Goal: Task Accomplishment & Management: Use online tool/utility

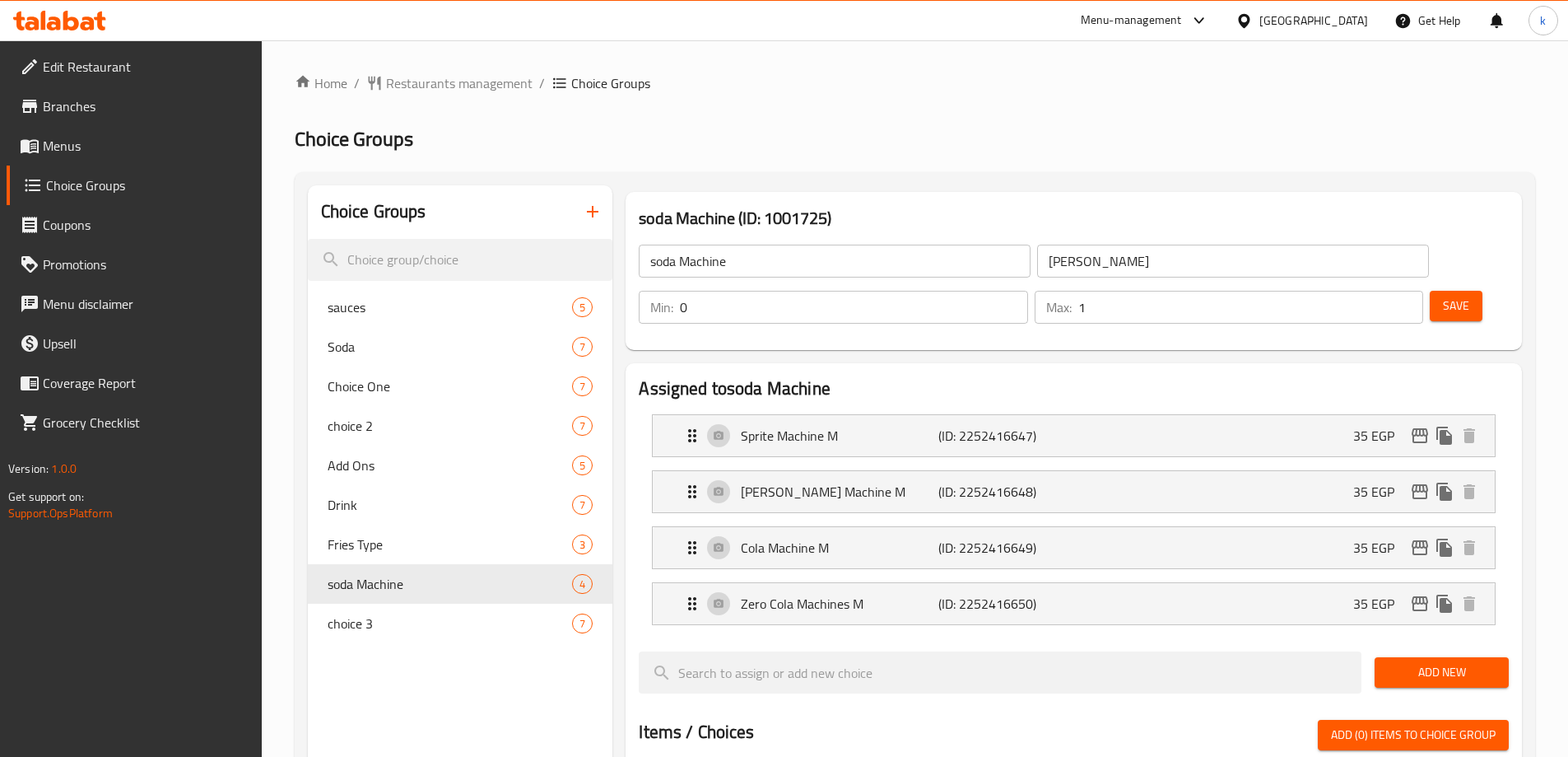
click at [450, 66] on div "Home / Restaurants management / Choice Groups Choice Groups Choice Groups sauce…" at bounding box center [915, 719] width 1306 height 1358
click at [453, 78] on span "Restaurants management" at bounding box center [460, 83] width 146 height 19
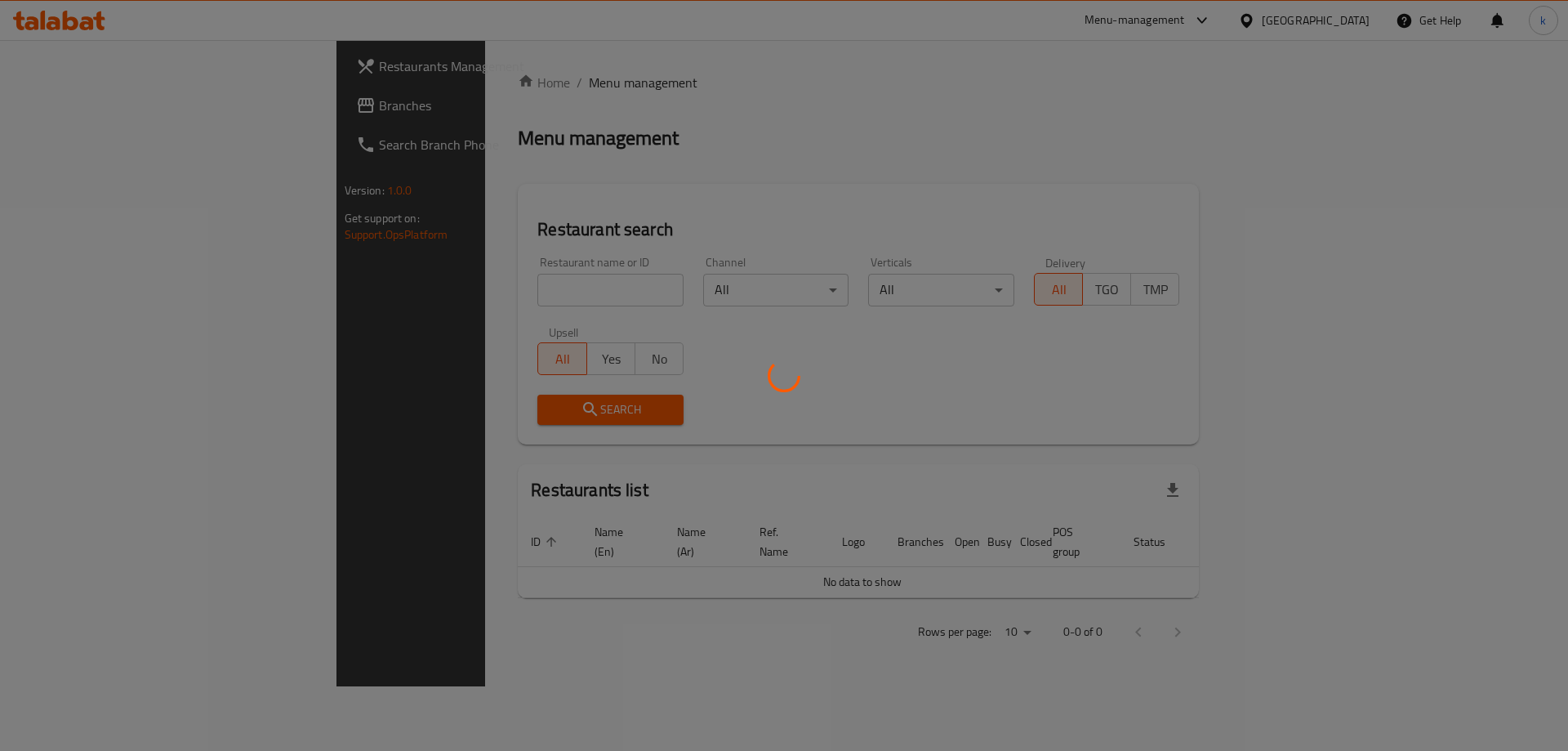
click at [76, 104] on div at bounding box center [784, 375] width 1568 height 751
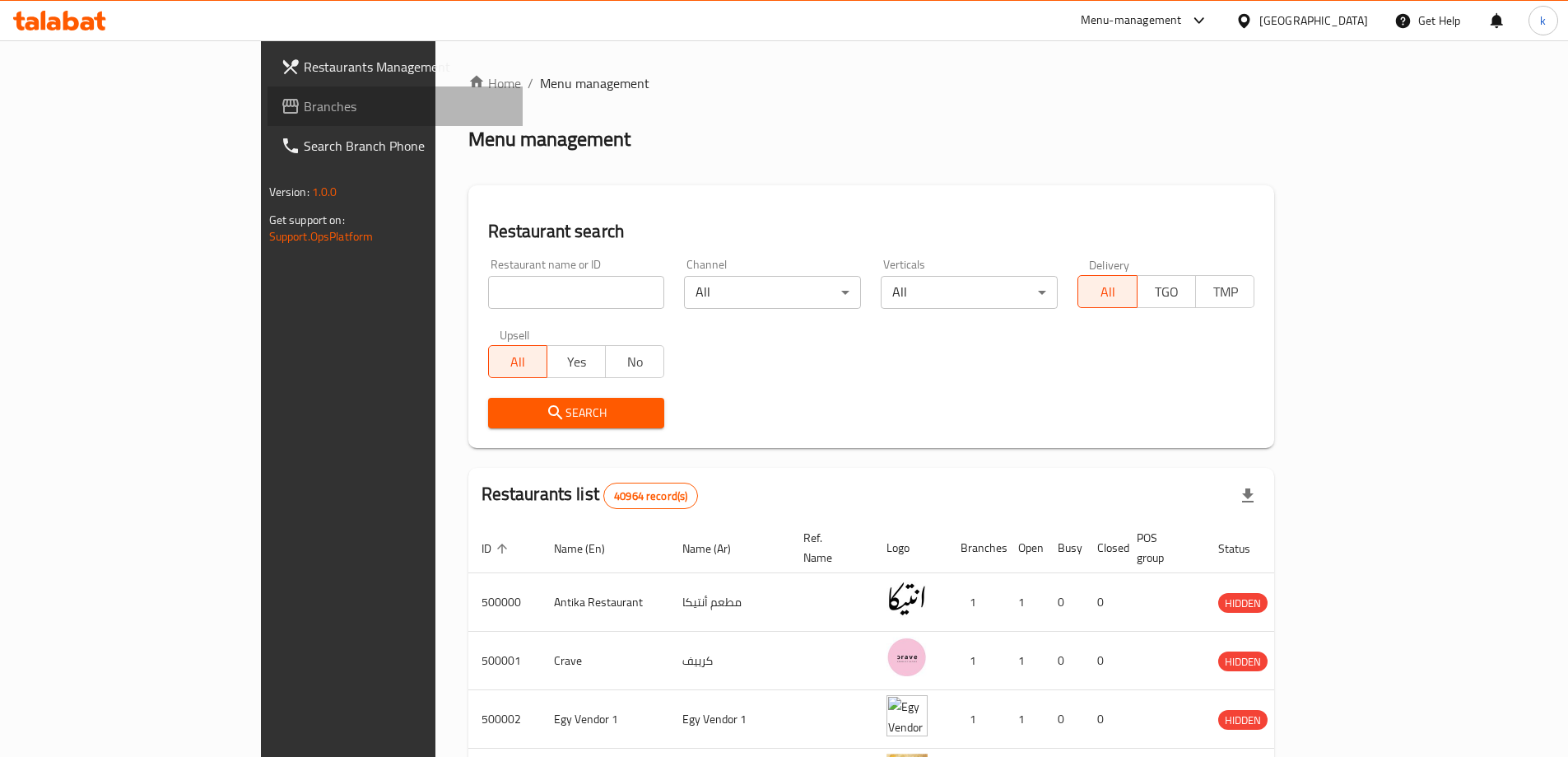
click at [304, 105] on span "Branches" at bounding box center [407, 105] width 206 height 19
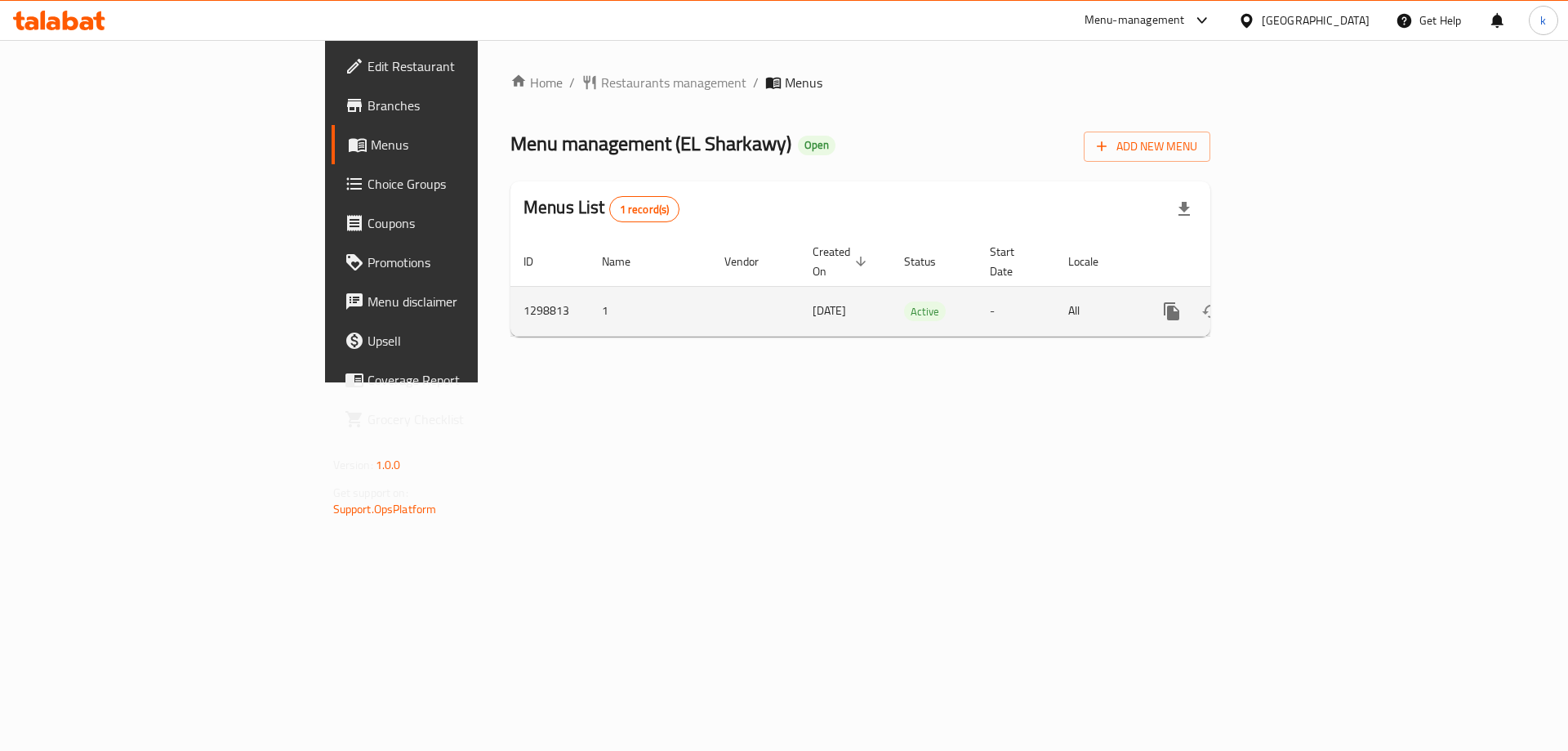
click at [1299, 302] on icon "enhanced table" at bounding box center [1289, 311] width 19 height 19
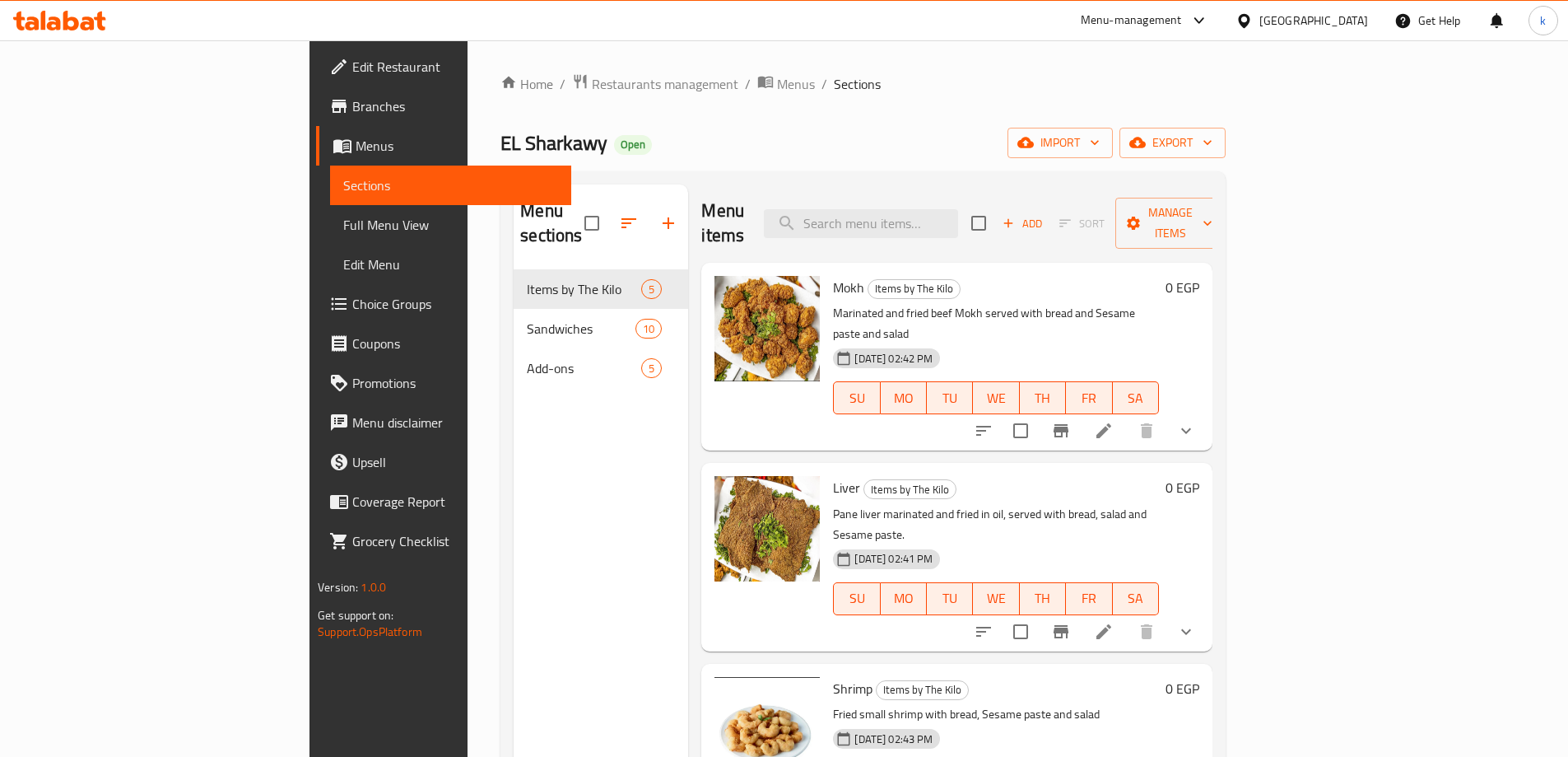
click at [924, 195] on div "Menu items Add Sort Manage items" at bounding box center [956, 223] width 511 height 78
click at [938, 211] on input "search" at bounding box center [861, 223] width 194 height 29
paste input "Mixed"
type input "Mixed"
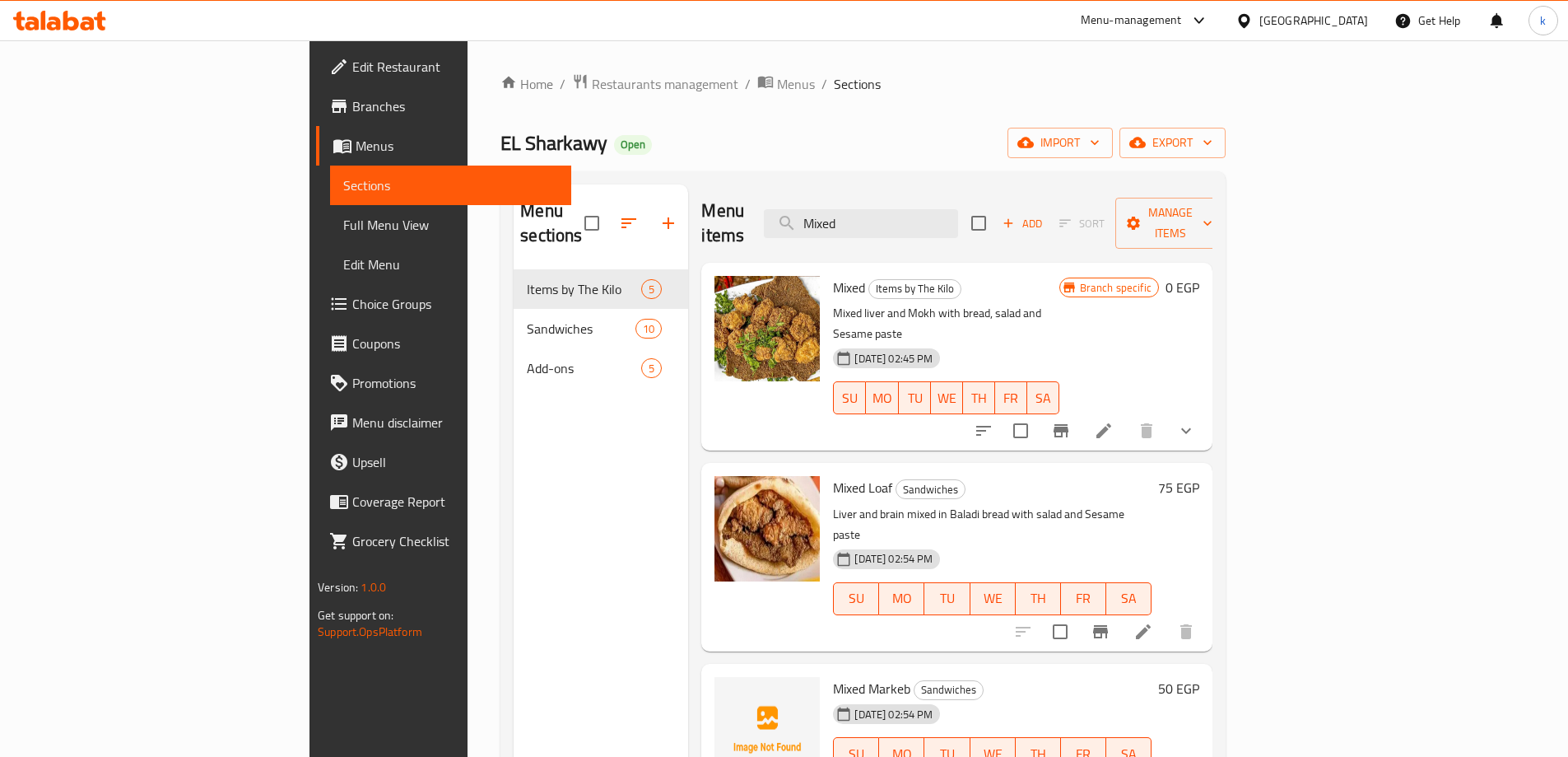
click at [1114, 421] on icon at bounding box center [1103, 430] width 19 height 19
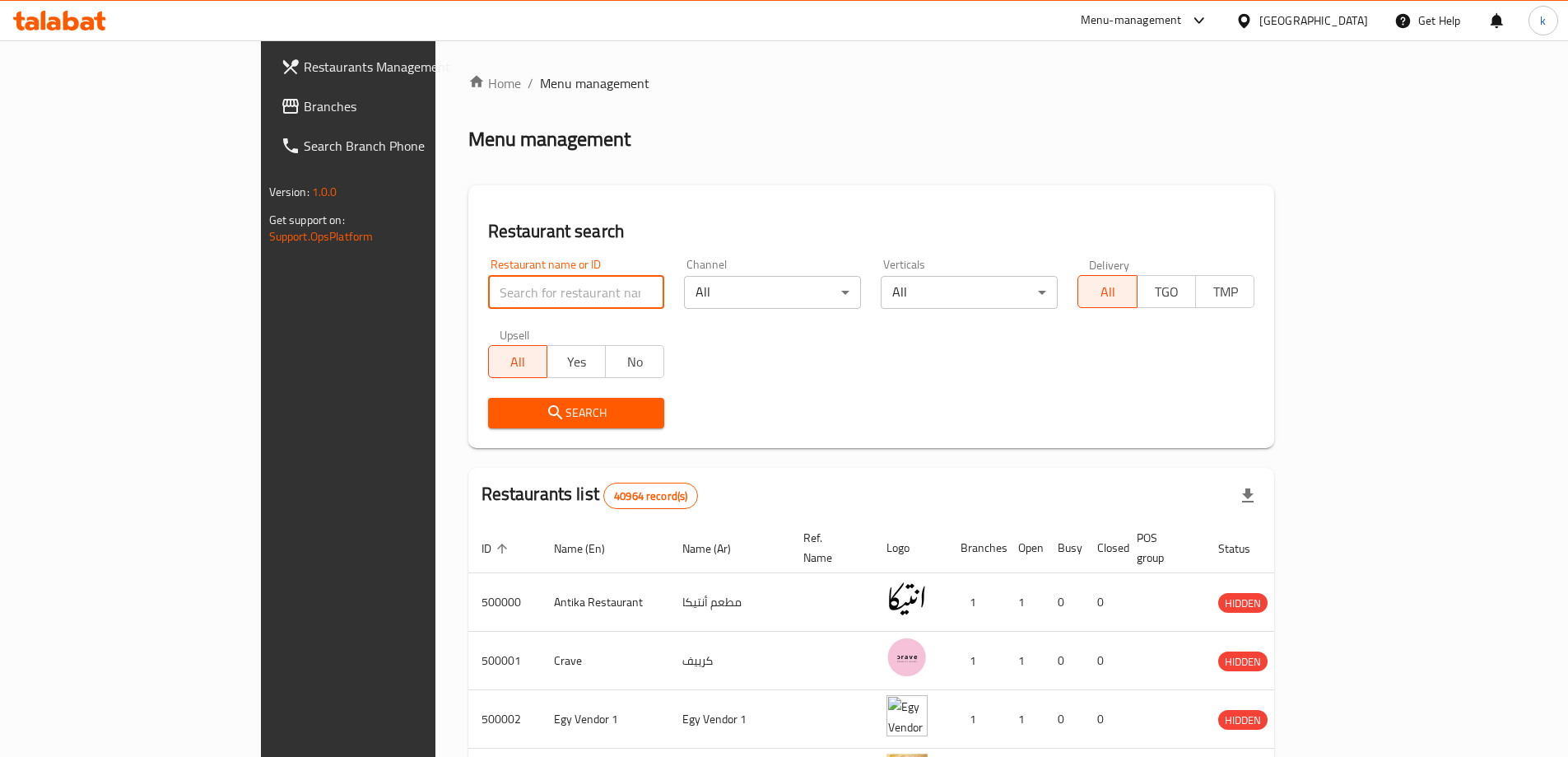
click at [561, 289] on input "search" at bounding box center [577, 292] width 177 height 33
paste input "769422"
type input "769422"
click button "Search" at bounding box center [577, 413] width 177 height 30
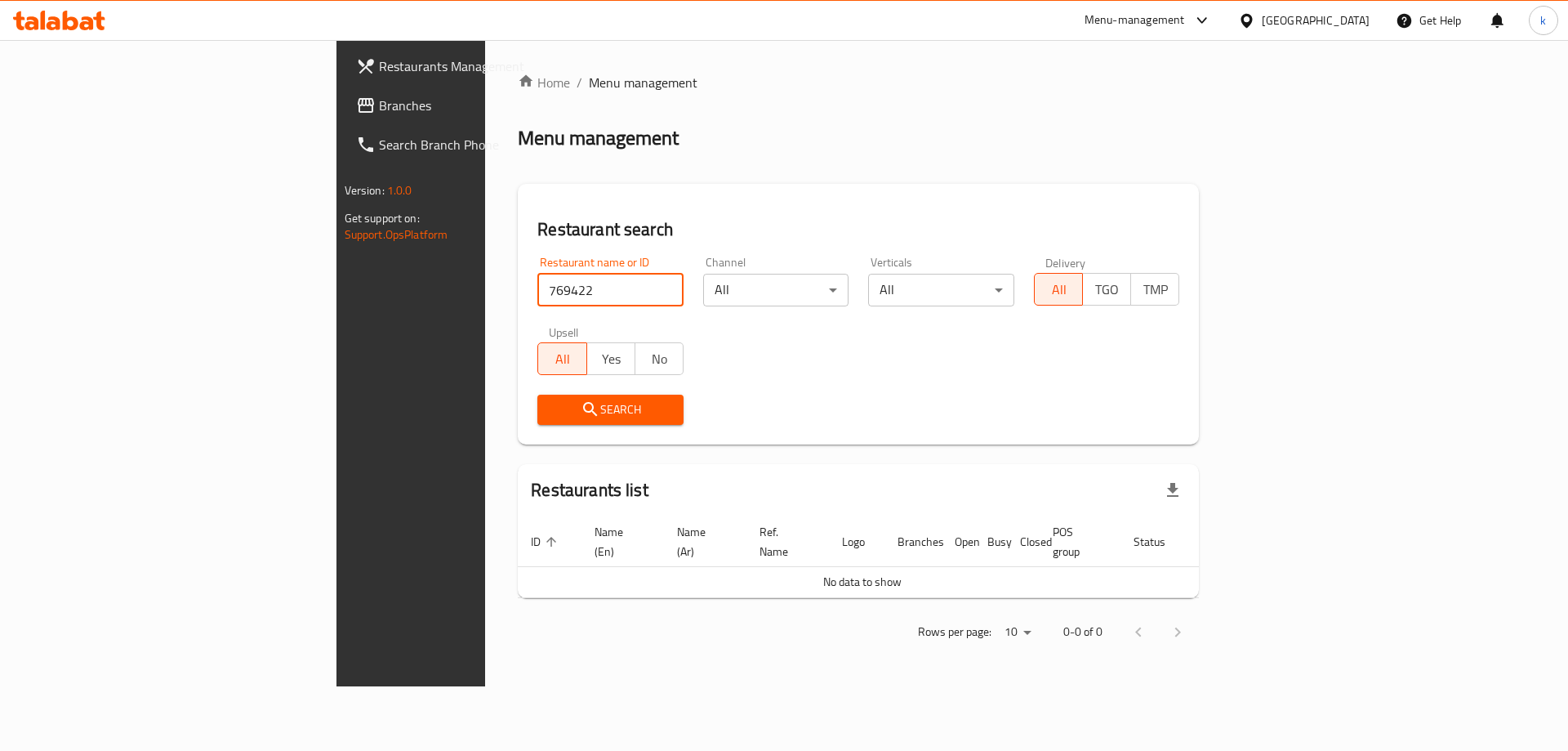
click at [357, 111] on icon at bounding box center [366, 105] width 17 height 15
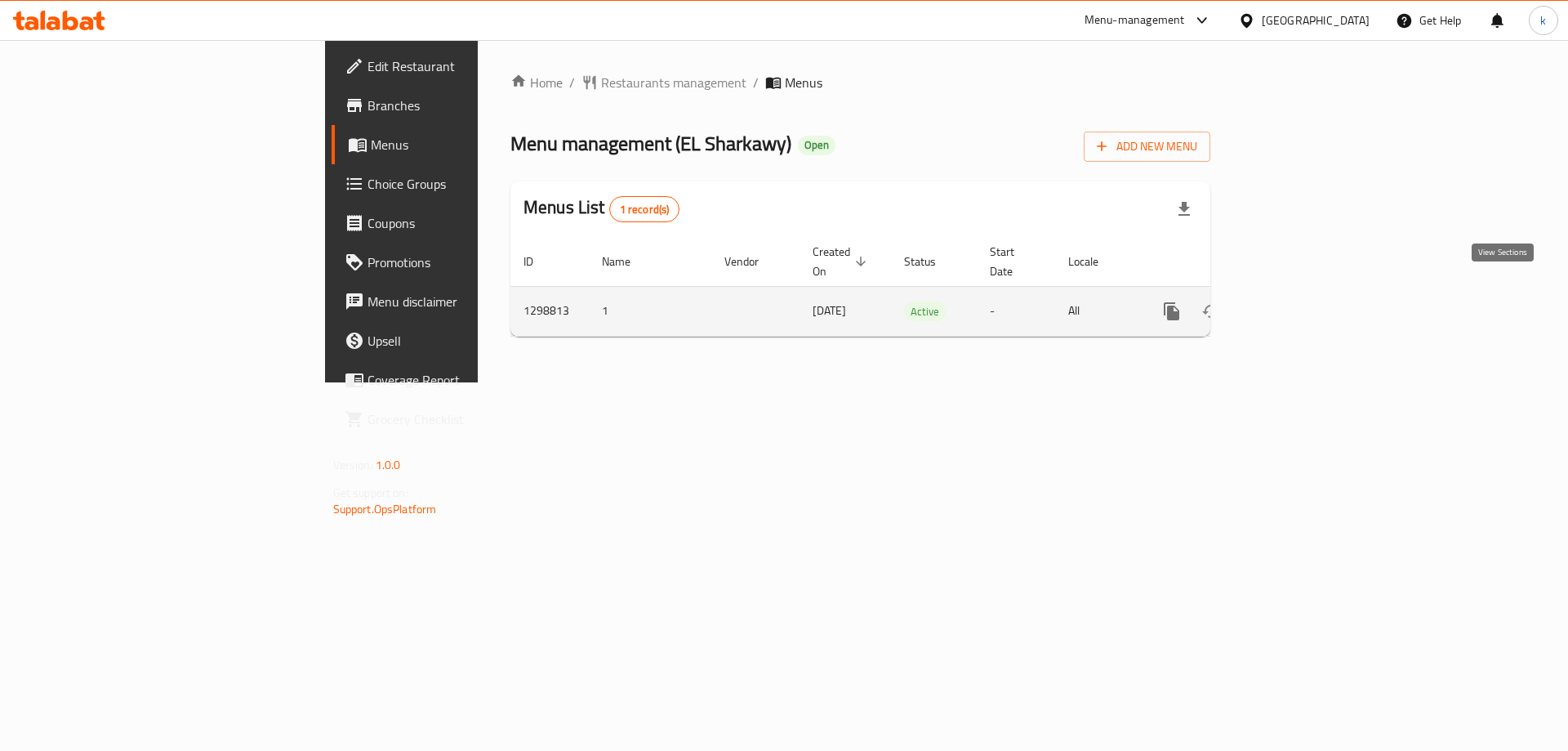
click at [1299, 302] on icon "enhanced table" at bounding box center [1289, 311] width 19 height 19
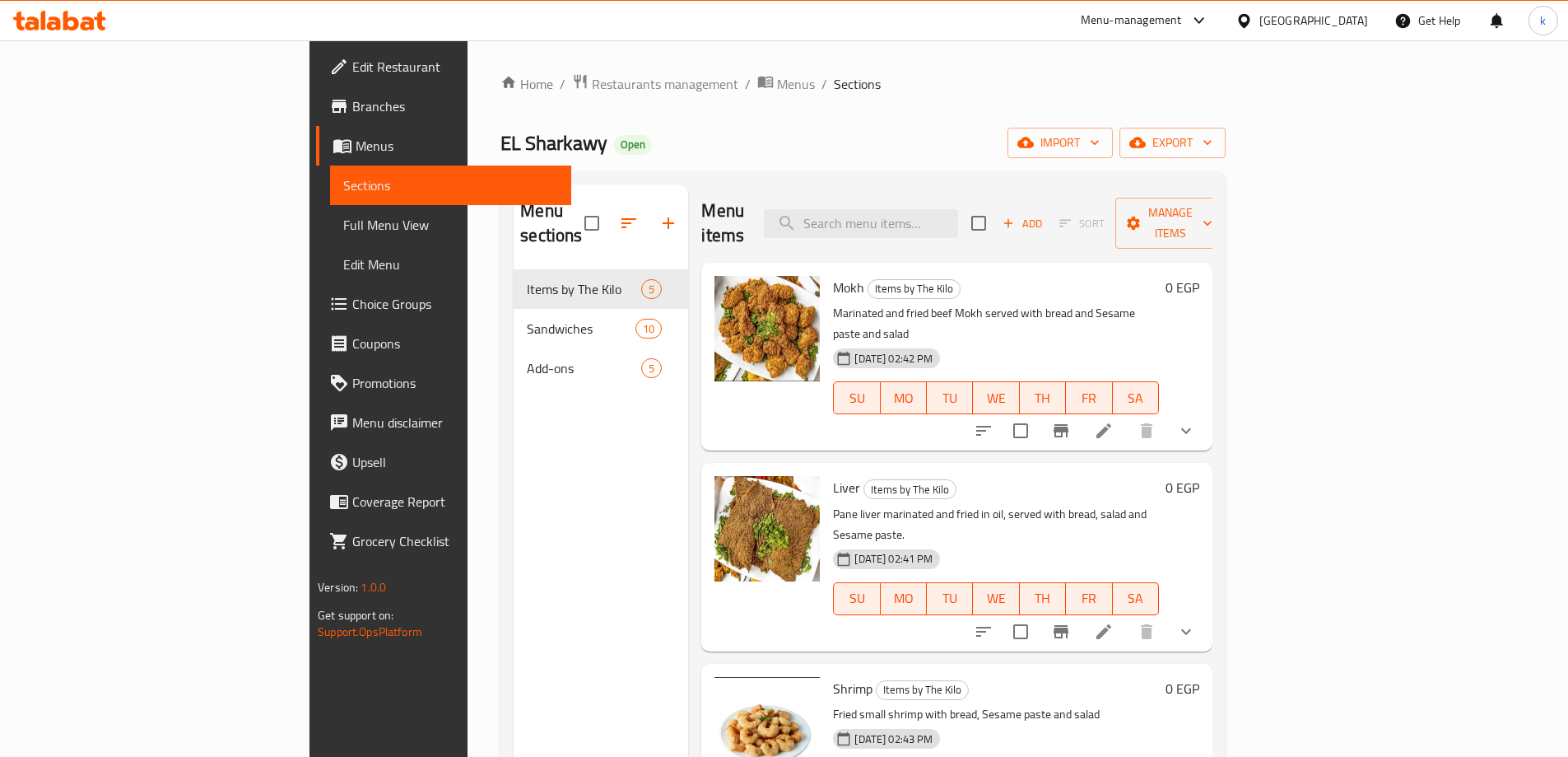
click at [995, 269] on div "Mokh Items by The Kilo Marinated and fried beef Mokh served with bread and Sesa…" at bounding box center [996, 356] width 339 height 174
click at [959, 212] on input "search" at bounding box center [861, 223] width 194 height 29
paste input "Mixed"
type input "Mixed"
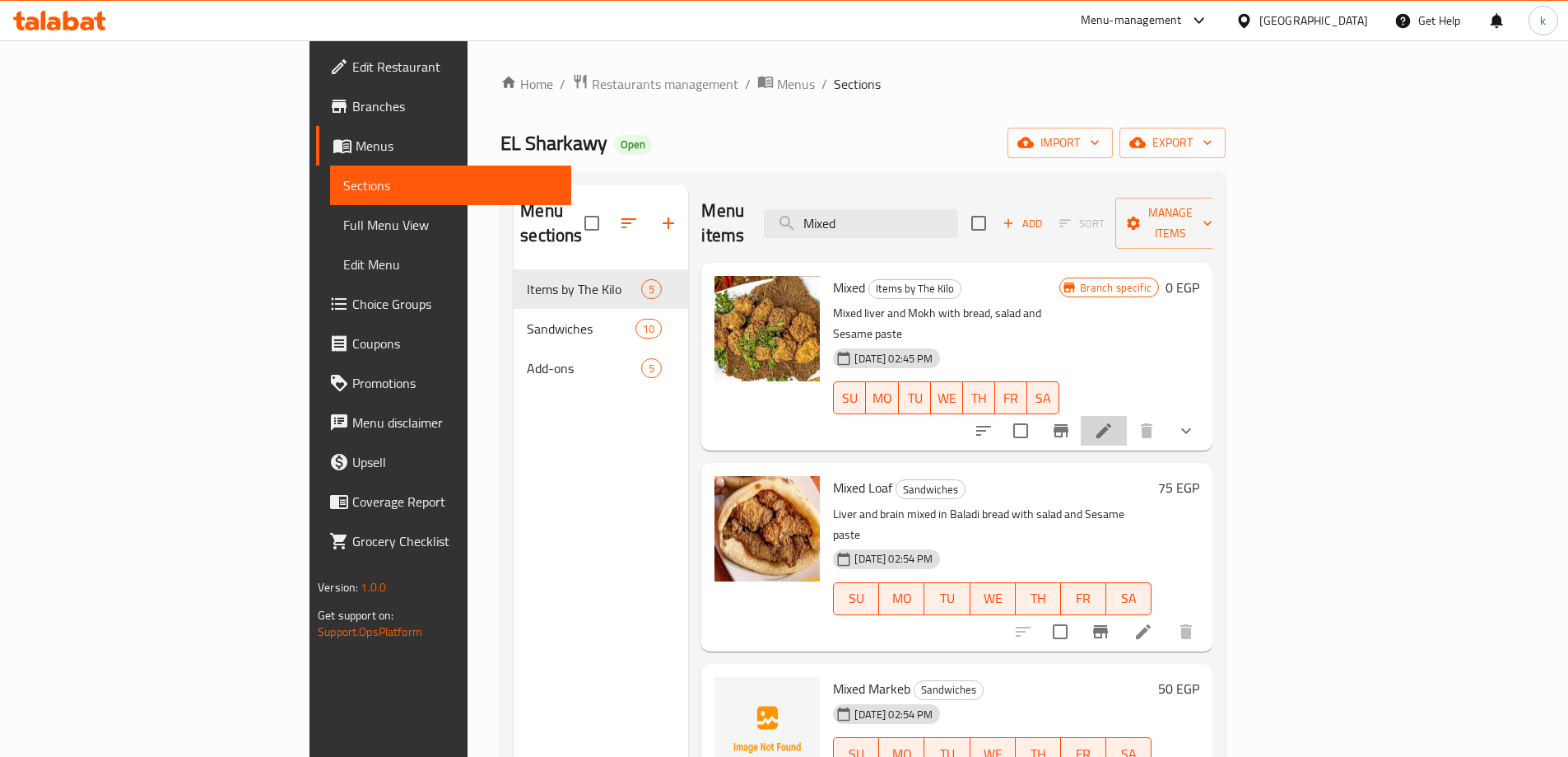
click at [1127, 416] on li at bounding box center [1103, 430] width 46 height 29
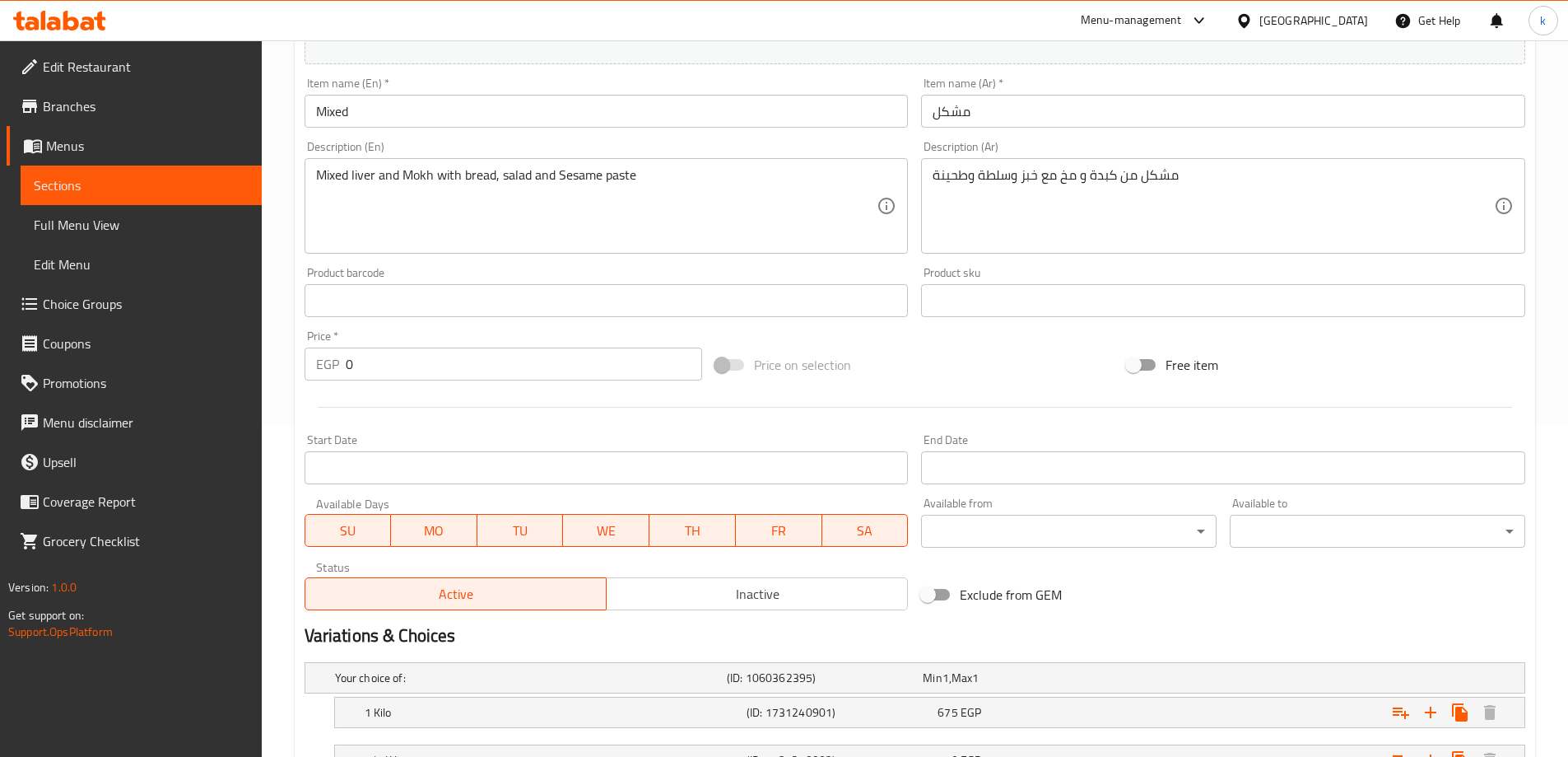
scroll to position [186, 0]
